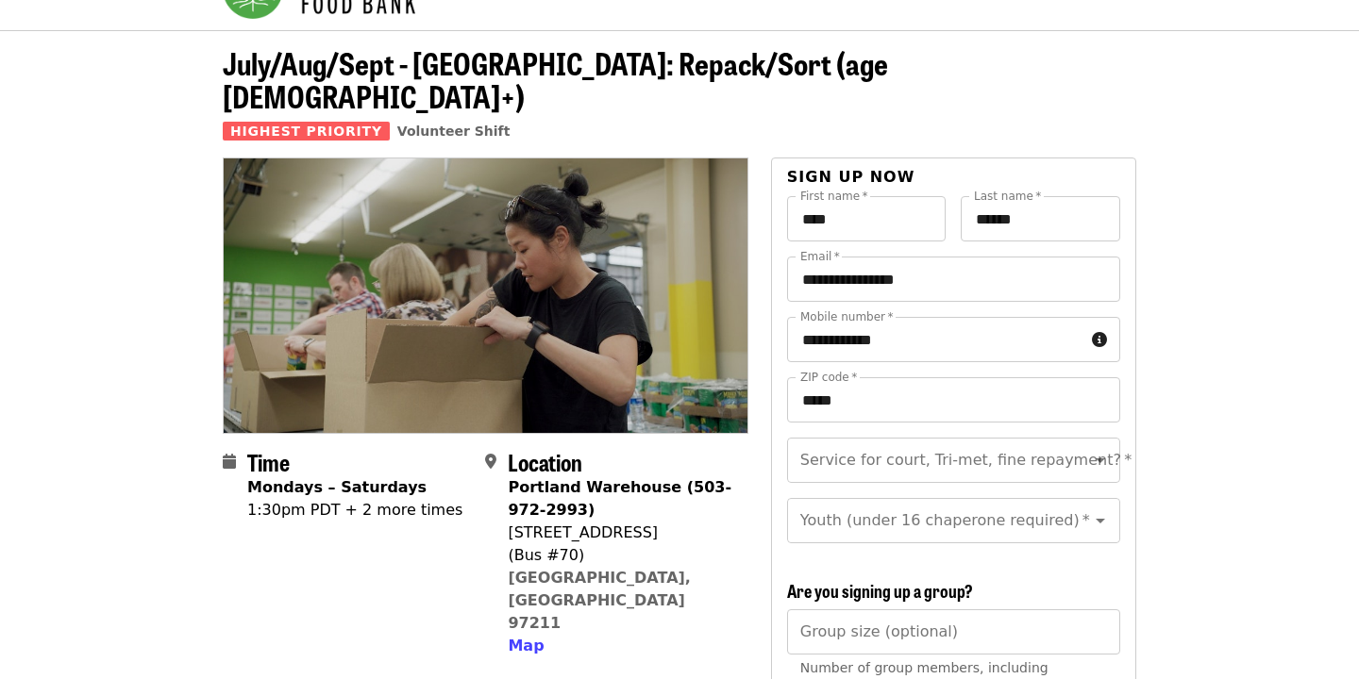
scroll to position [69, 0]
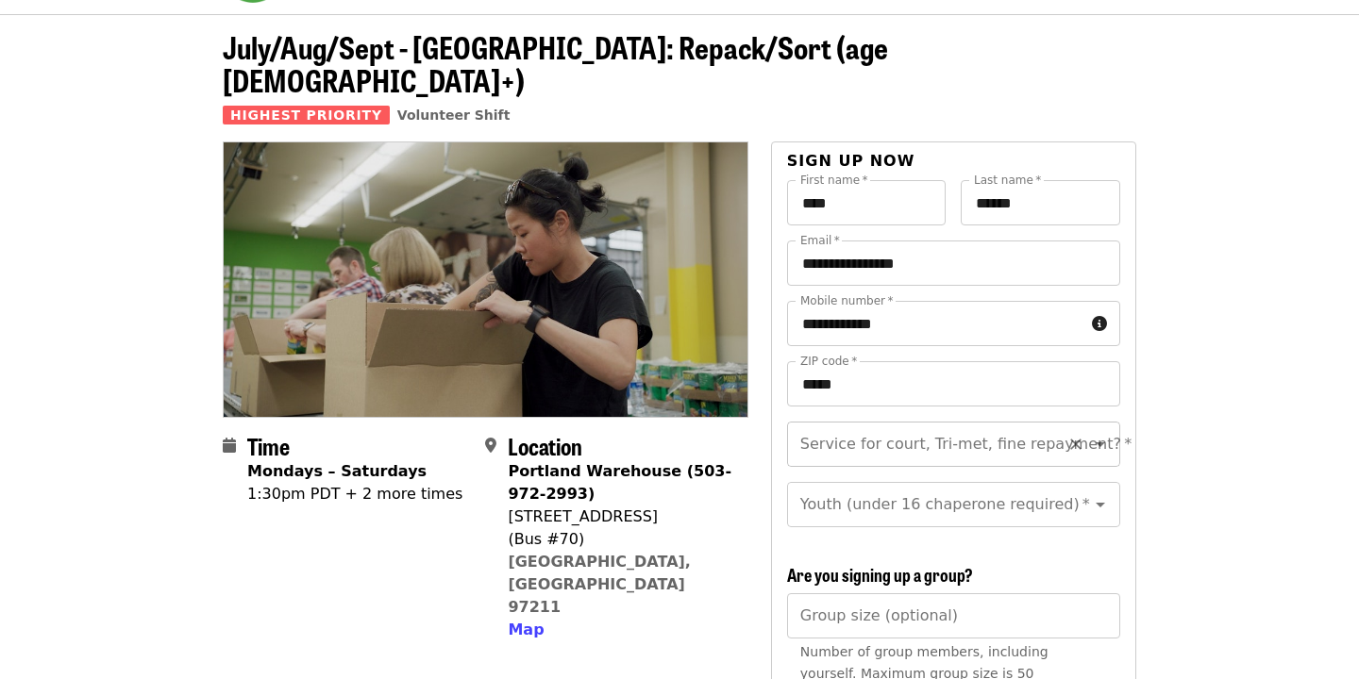
click at [1074, 440] on icon "Clear" at bounding box center [1075, 445] width 11 height 11
click at [1100, 443] on icon "Open" at bounding box center [1100, 445] width 9 height 5
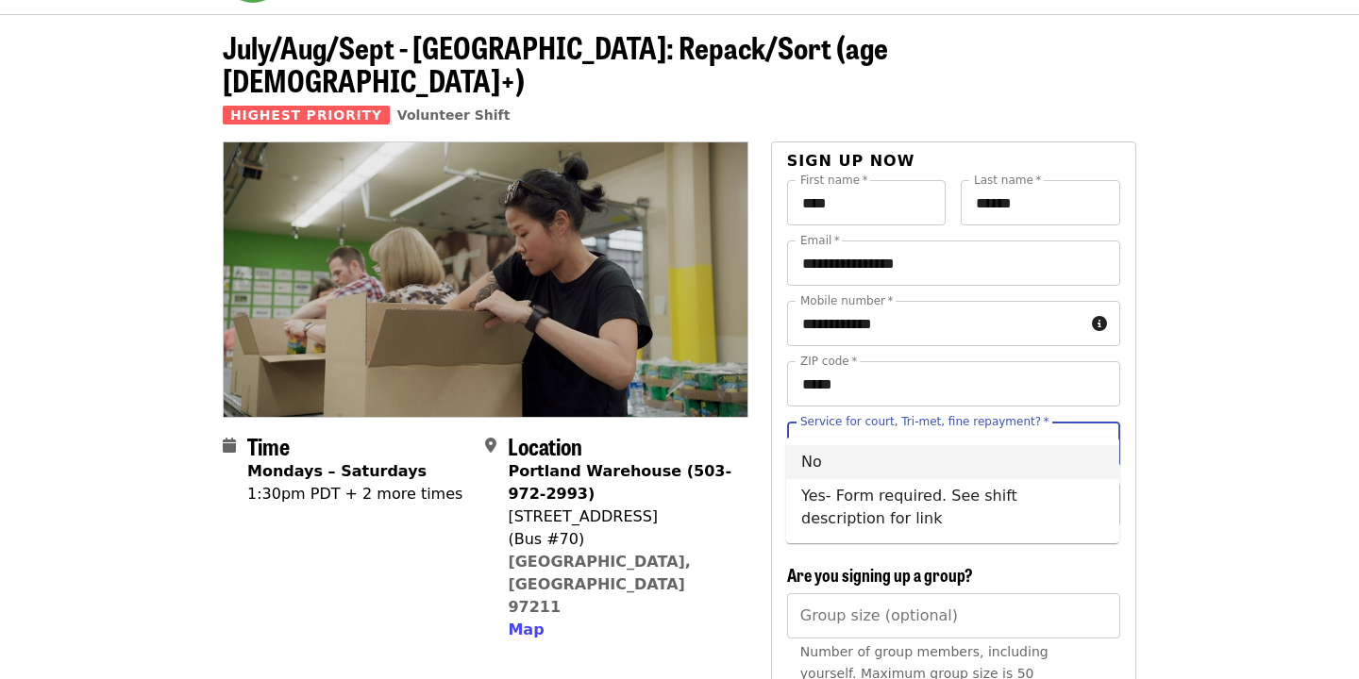
click at [935, 455] on li "No" at bounding box center [952, 462] width 333 height 34
type input "**"
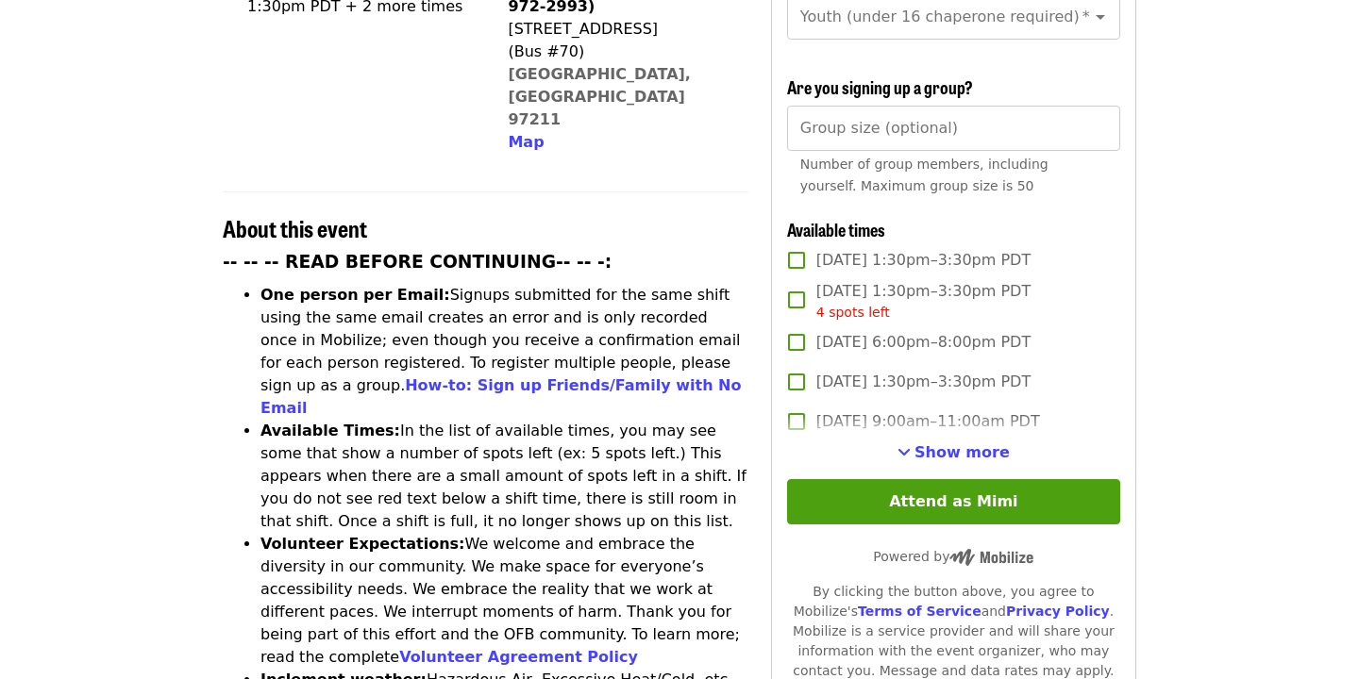
scroll to position [562, 0]
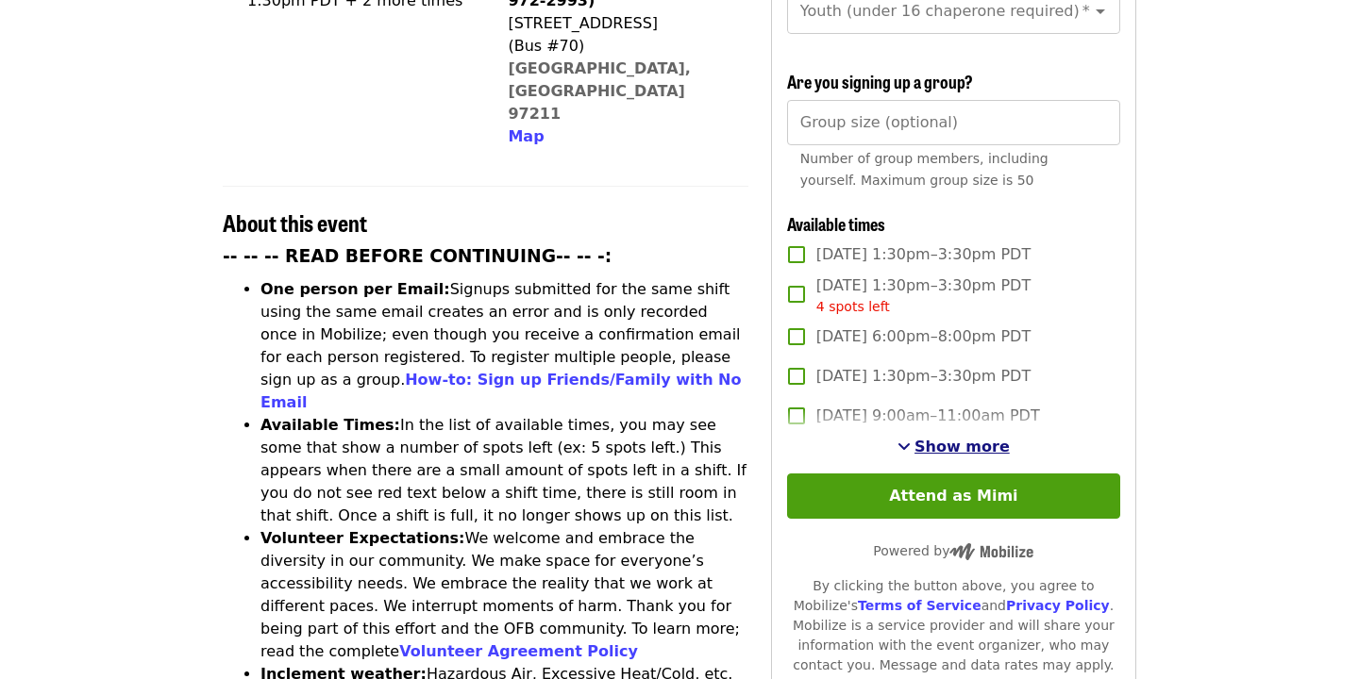
click at [995, 438] on span "Show more" at bounding box center [961, 447] width 95 height 18
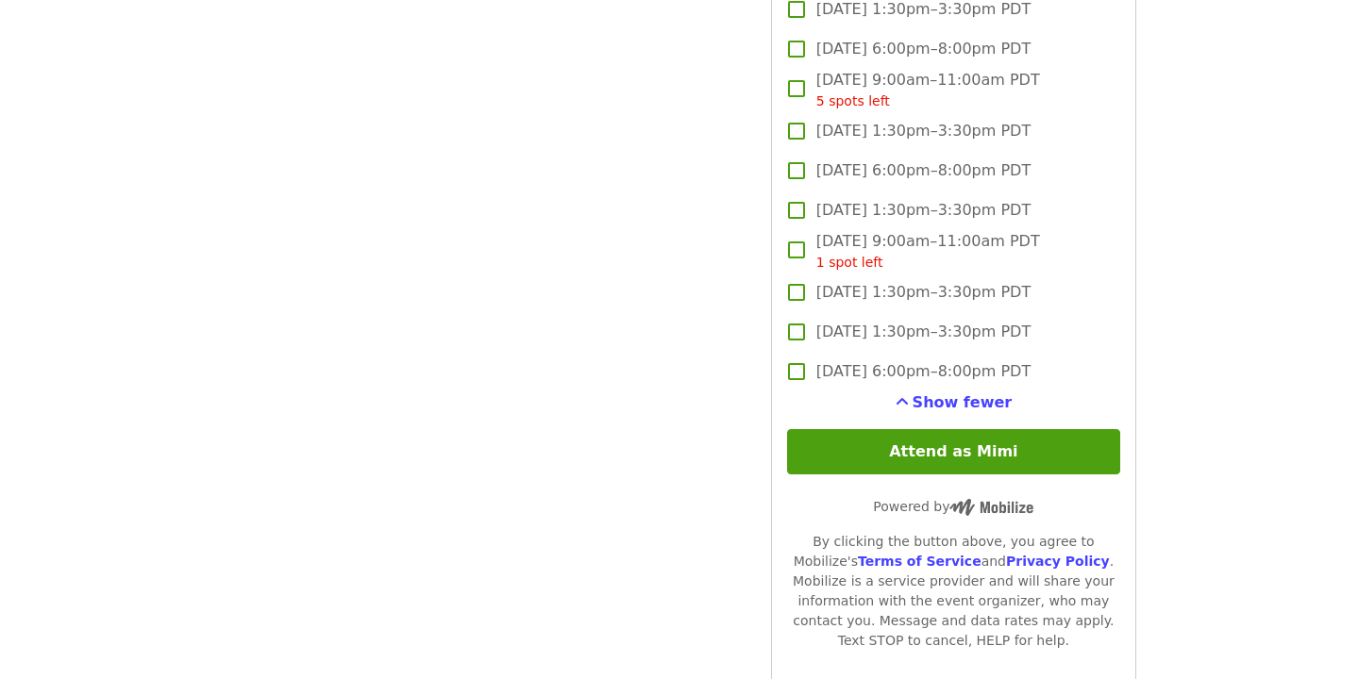
scroll to position [3045, 0]
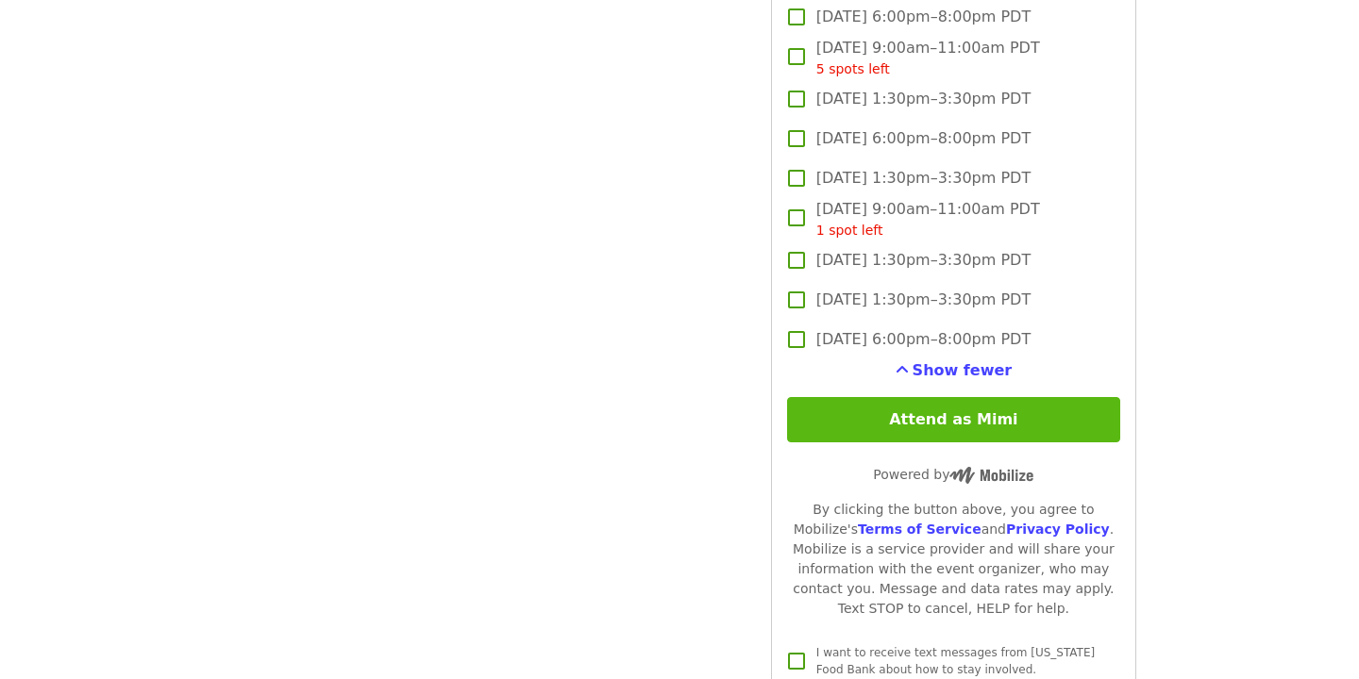
click at [1044, 397] on button "Attend as Mimi" at bounding box center [953, 419] width 333 height 45
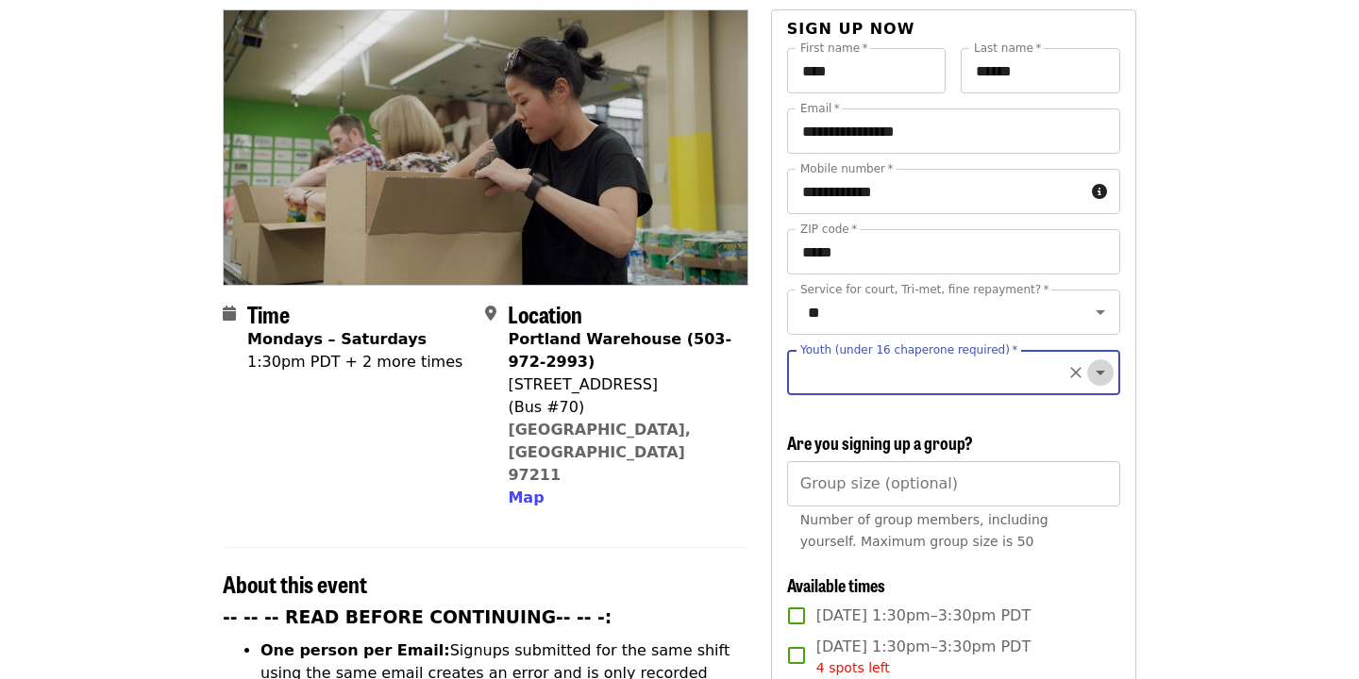
click at [1103, 361] on icon "Open" at bounding box center [1100, 372] width 23 height 23
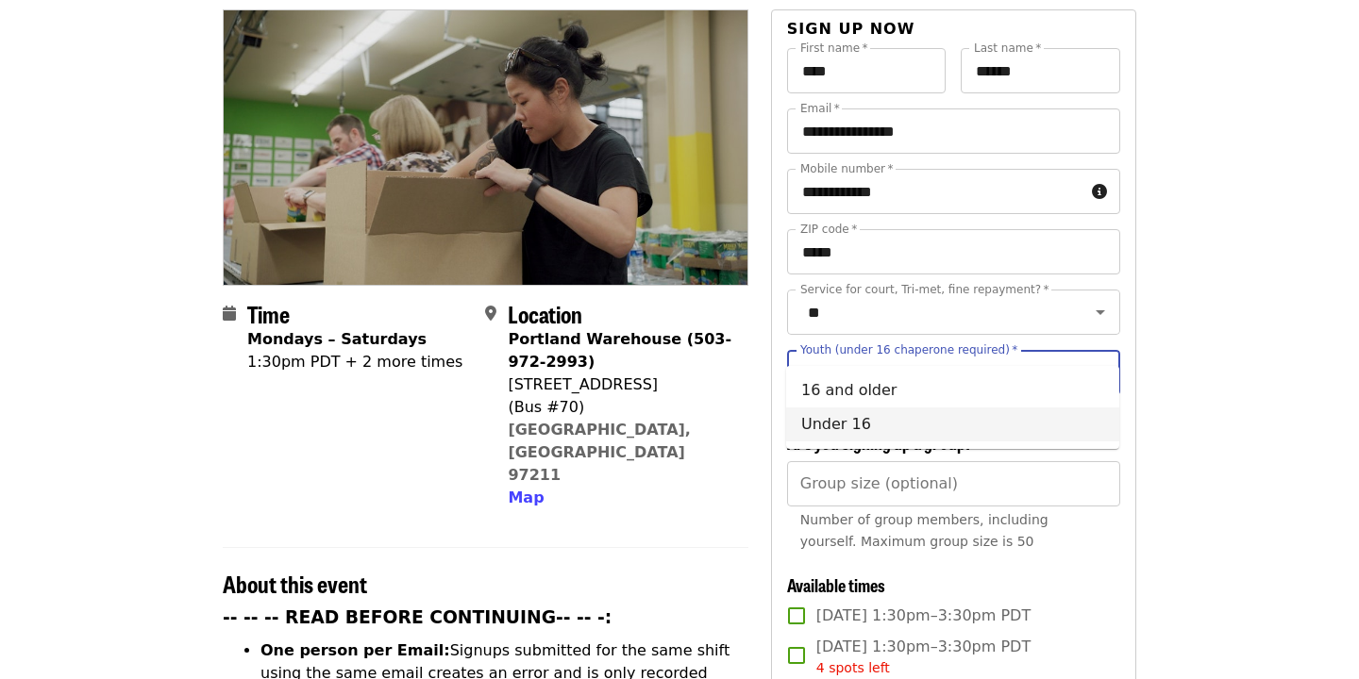
click at [933, 424] on li "Under 16" at bounding box center [952, 425] width 333 height 34
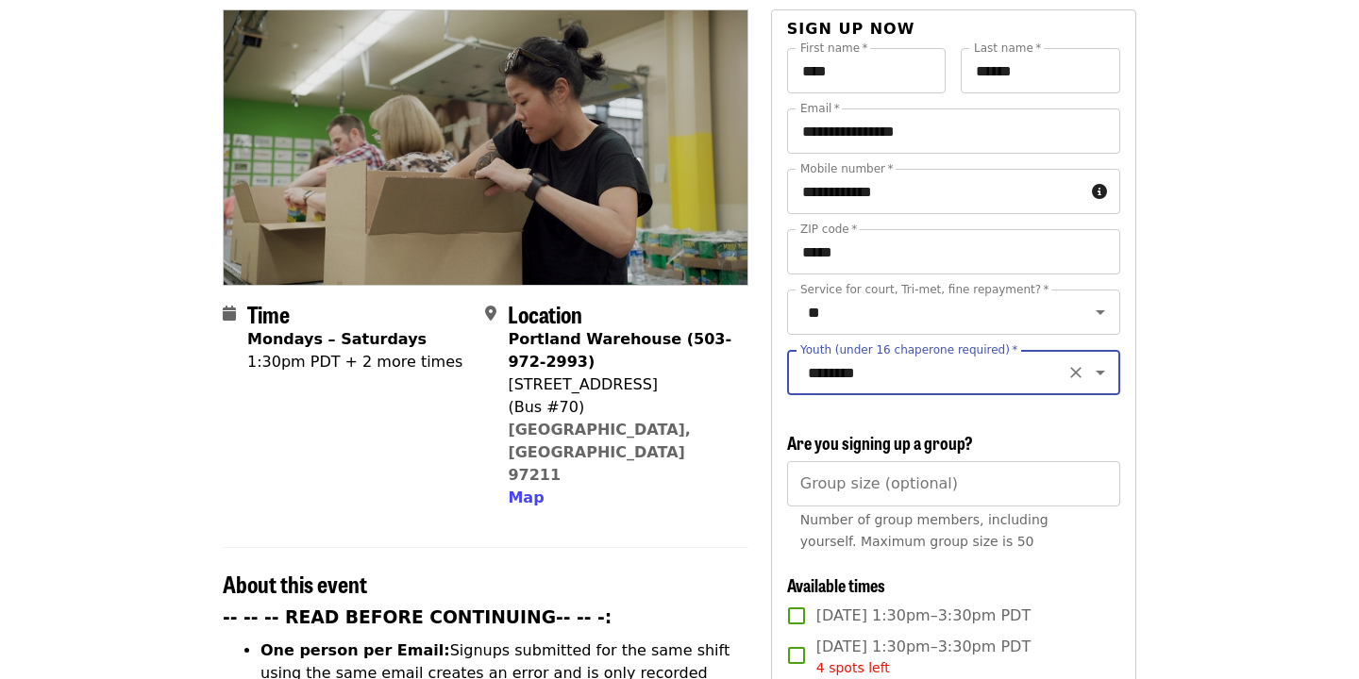
type input "********"
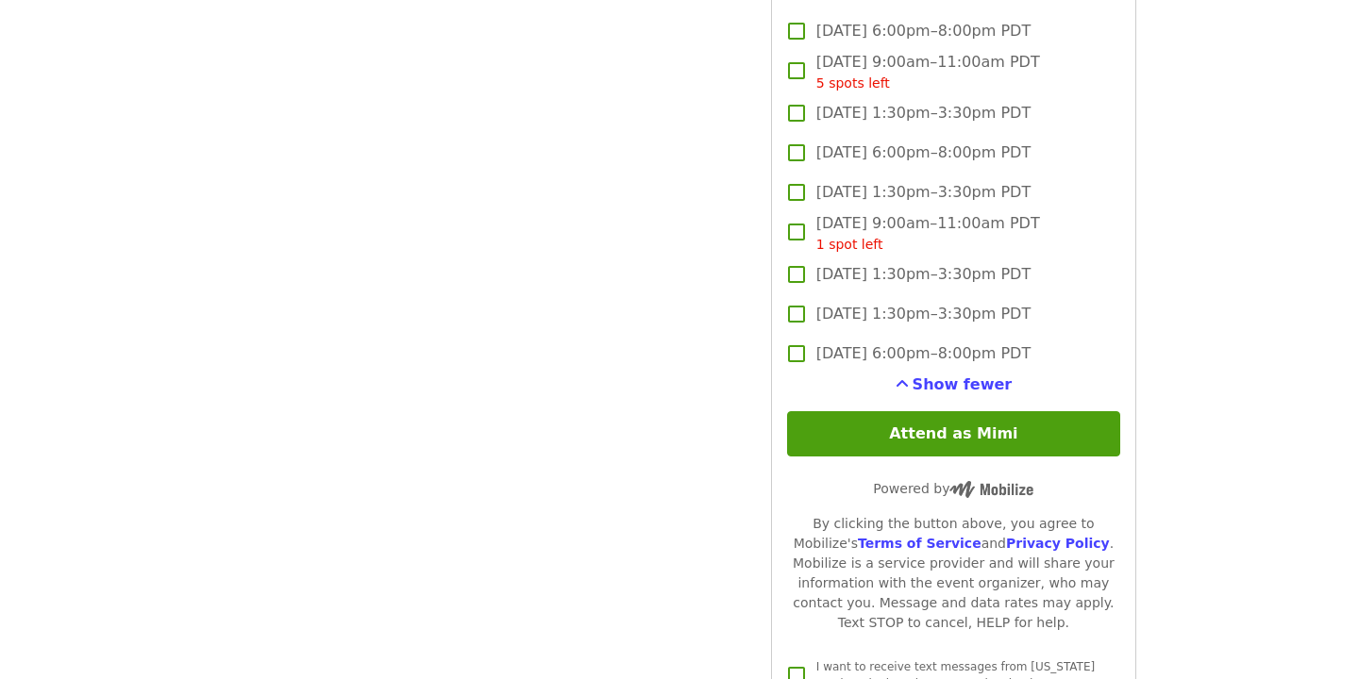
scroll to position [3060, 0]
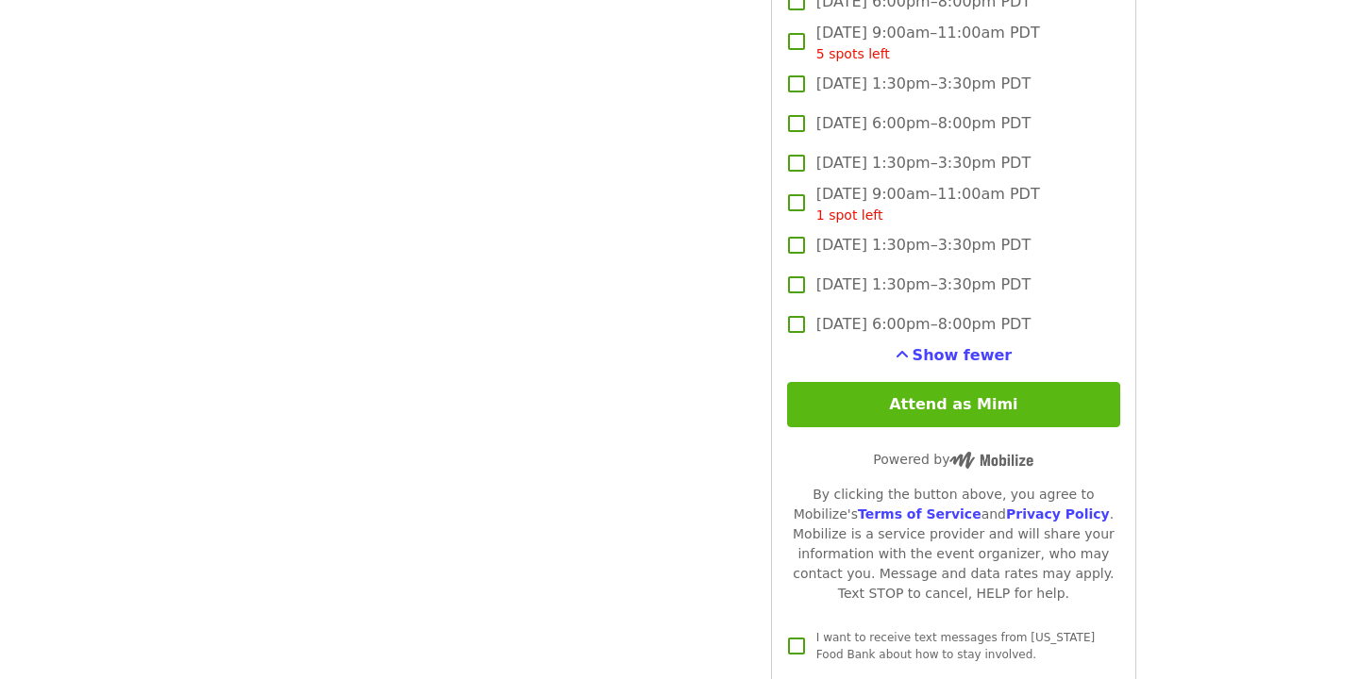
click at [1067, 382] on button "Attend as Mimi" at bounding box center [953, 404] width 333 height 45
